Goal: Task Accomplishment & Management: Manage account settings

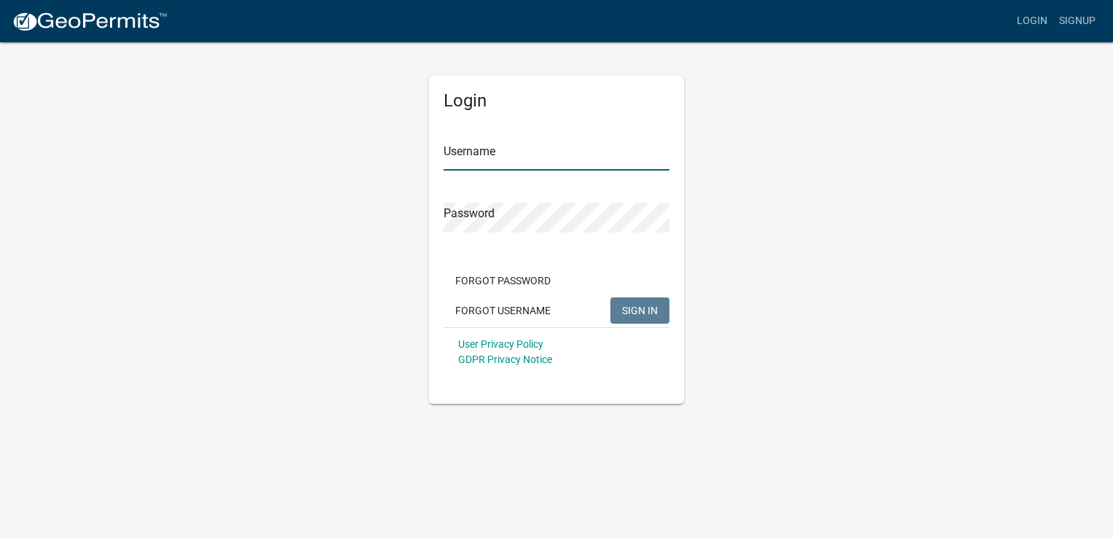
type input "FrankGamboa"
click at [647, 310] on span "SIGN IN" at bounding box center [640, 310] width 36 height 12
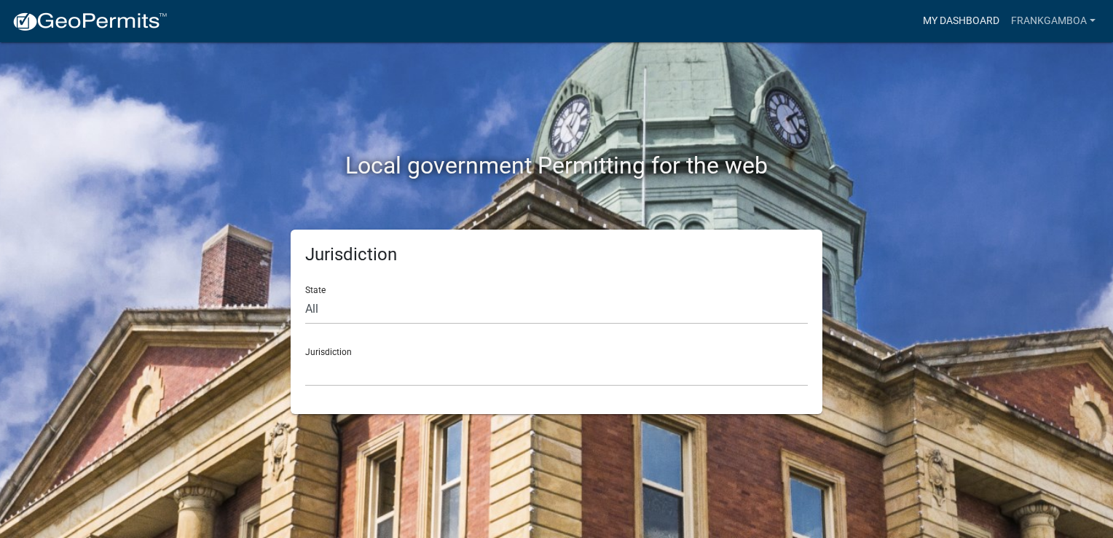
click at [971, 19] on link "My Dashboard" at bounding box center [961, 21] width 88 height 28
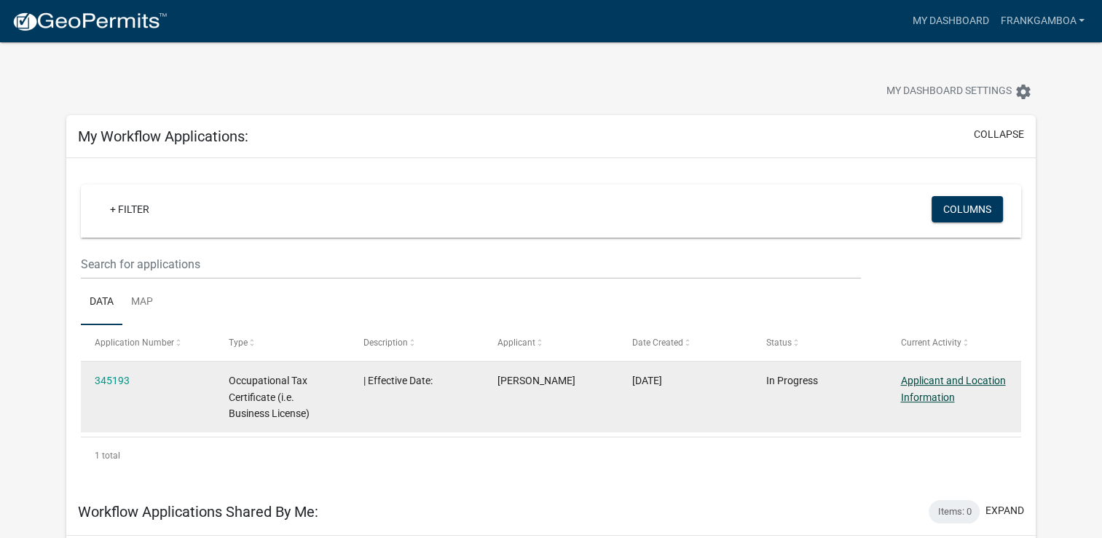
click at [939, 380] on link "Applicant and Location Information" at bounding box center [952, 388] width 105 height 28
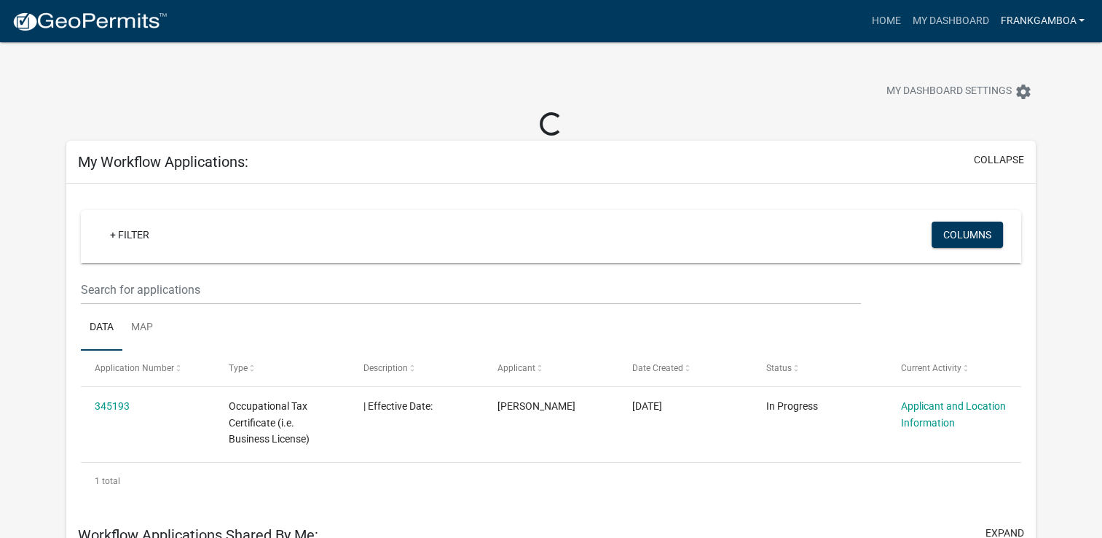
click at [1057, 22] on link "FrankGamboa" at bounding box center [1042, 21] width 96 height 28
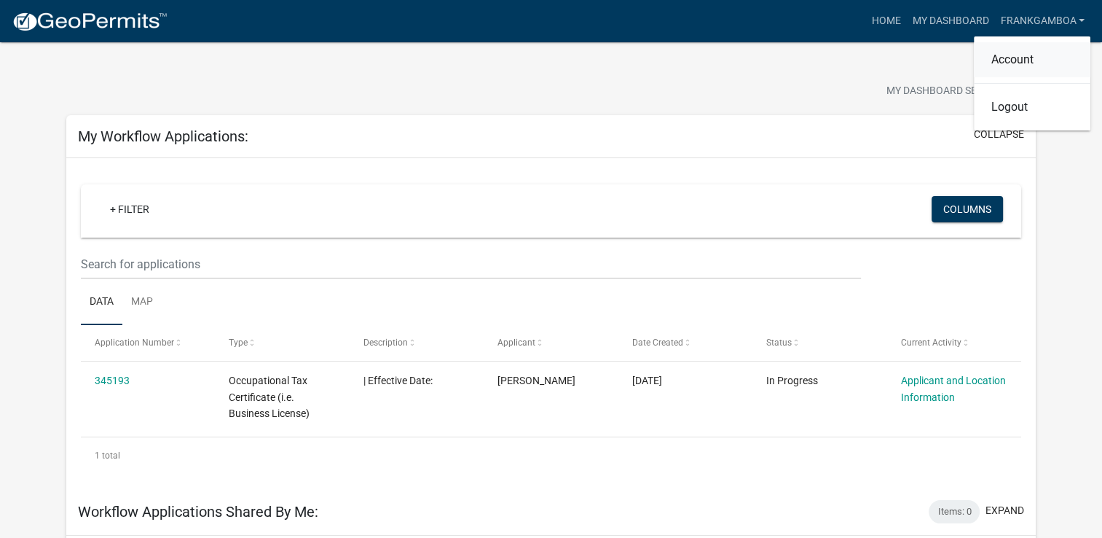
click at [1014, 60] on link "Account" at bounding box center [1032, 59] width 117 height 35
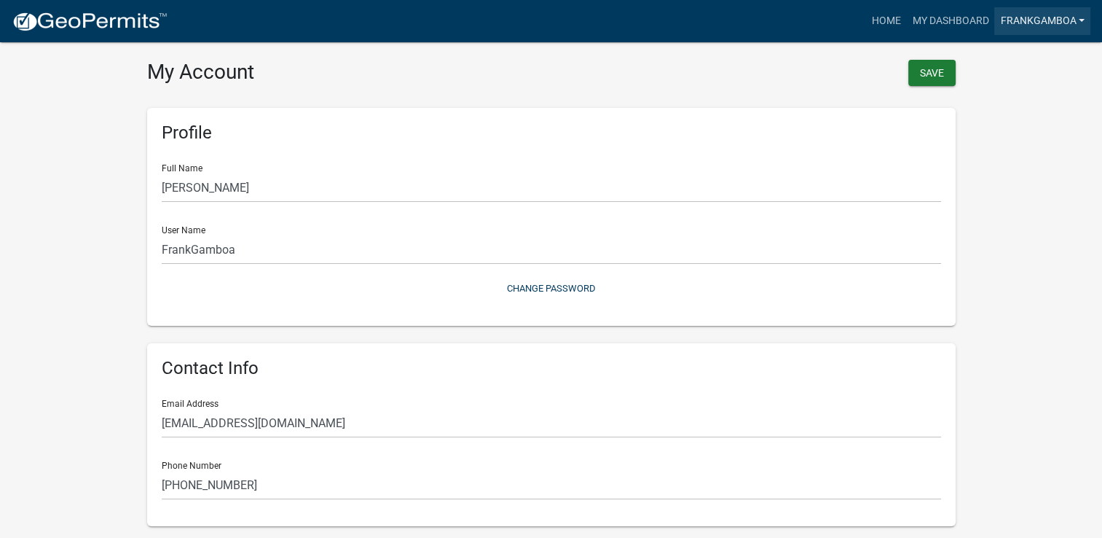
click at [1050, 16] on link "FrankGamboa" at bounding box center [1042, 21] width 96 height 28
click at [1007, 111] on link "Logout" at bounding box center [1032, 107] width 117 height 35
